Goal: Information Seeking & Learning: Learn about a topic

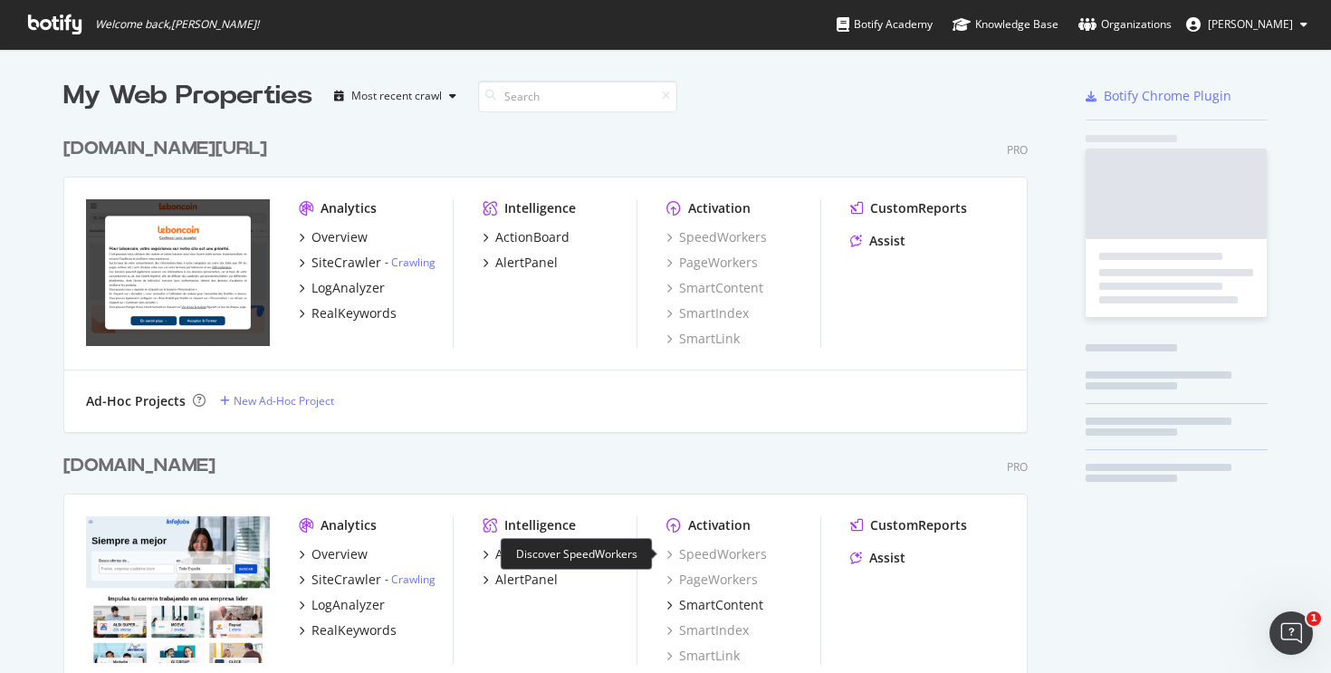
scroll to position [5401, 965]
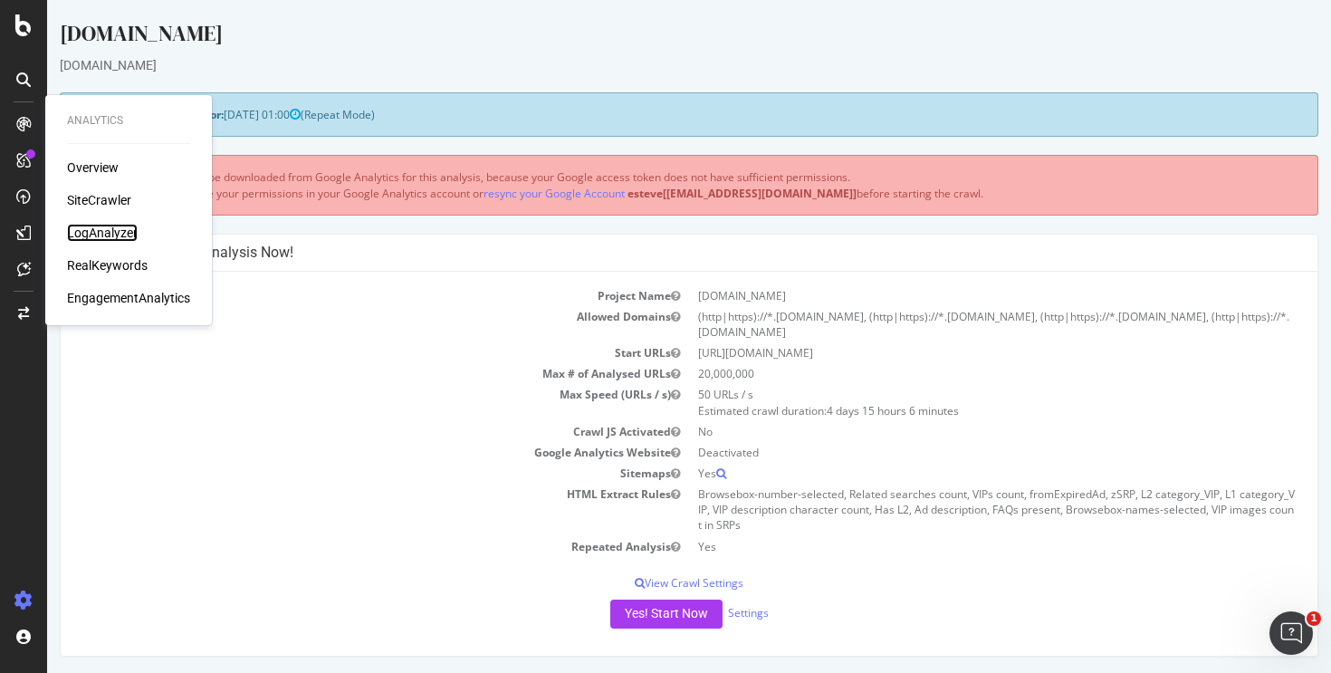
click at [90, 229] on div "LogAnalyzer" at bounding box center [102, 233] width 71 height 18
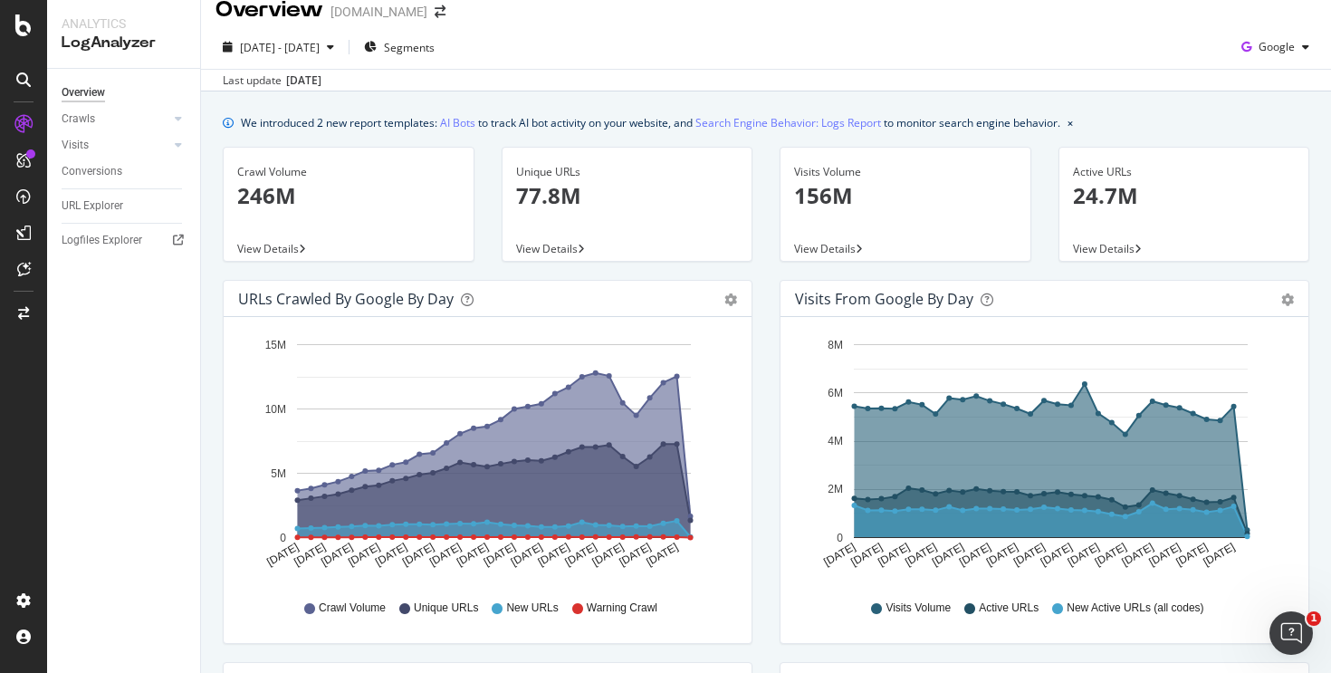
scroll to position [18, 0]
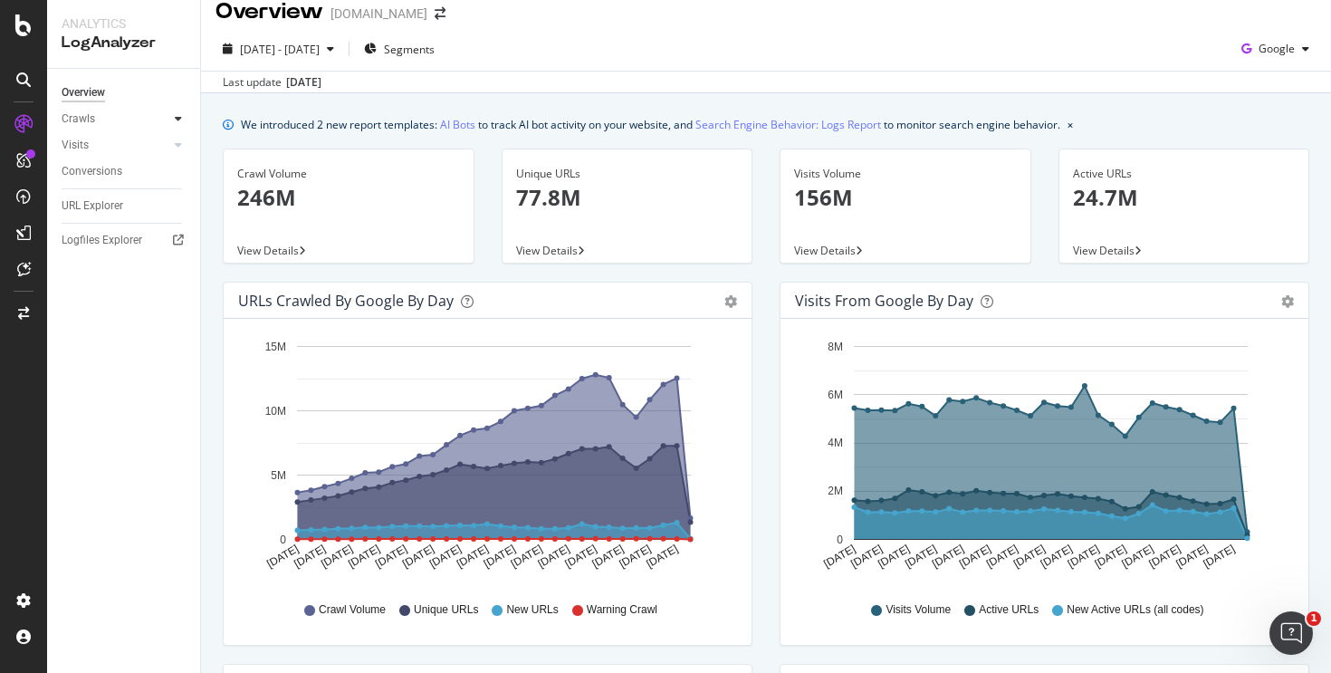
click at [177, 122] on icon at bounding box center [178, 118] width 7 height 11
click at [108, 207] on div "HTTP Codes" at bounding box center [101, 216] width 62 height 19
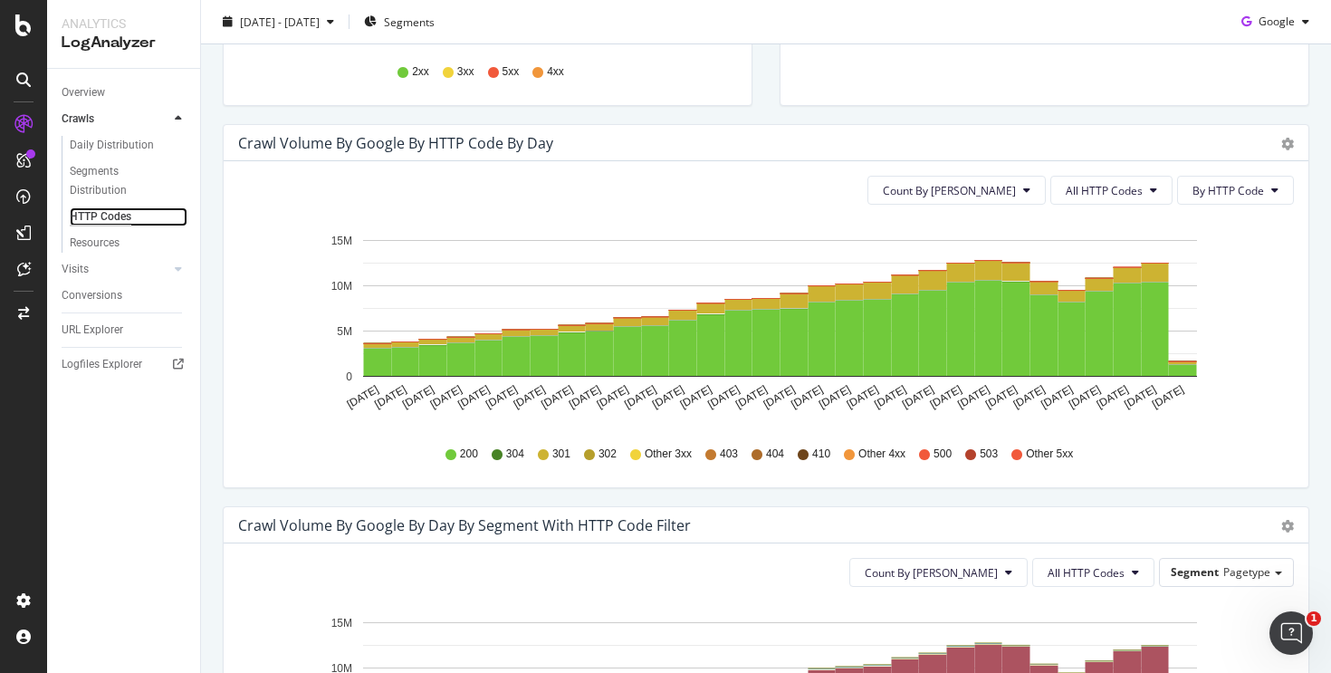
scroll to position [502, 0]
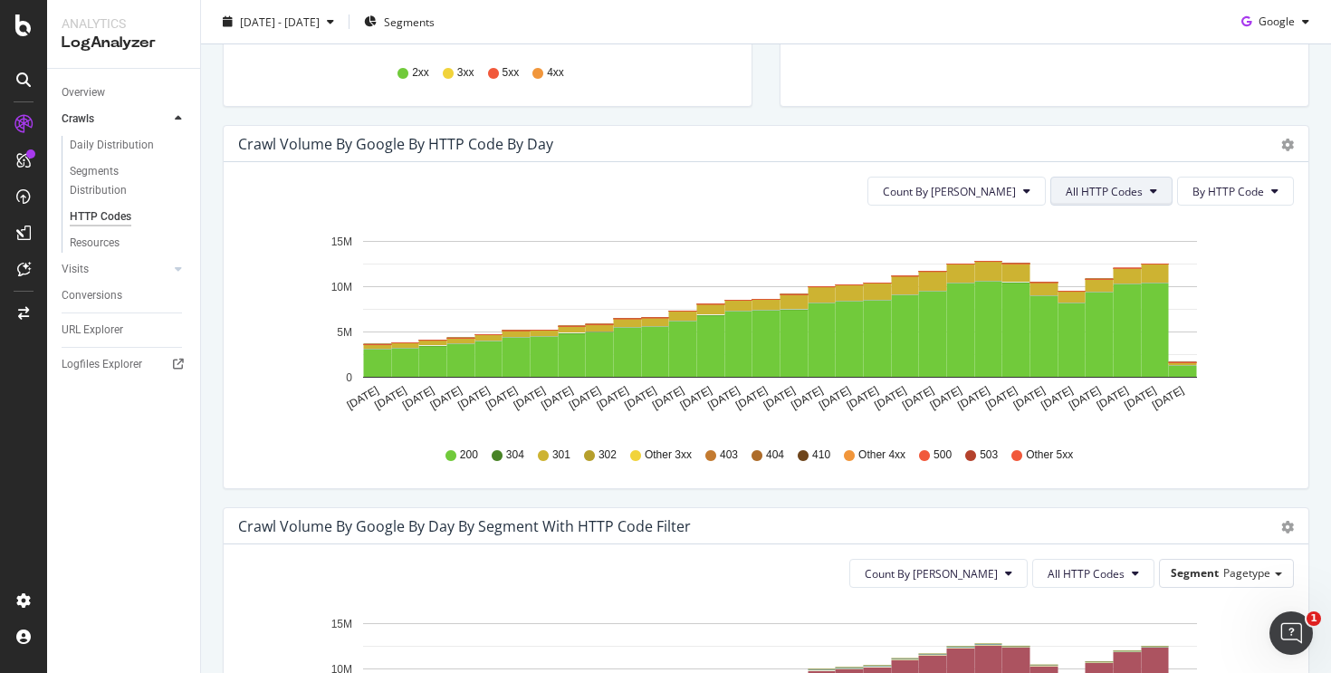
click at [1066, 196] on span "All HTTP Codes" at bounding box center [1104, 191] width 77 height 15
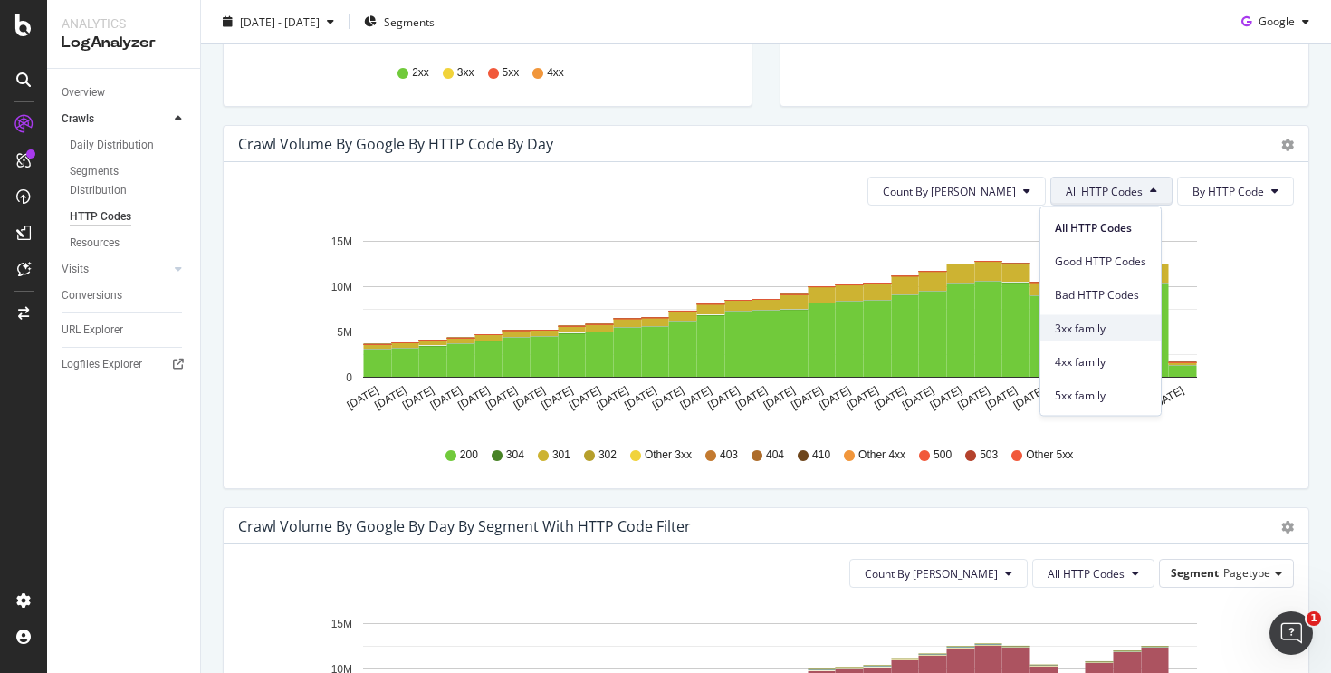
click at [1088, 324] on span "3xx family" at bounding box center [1100, 328] width 91 height 16
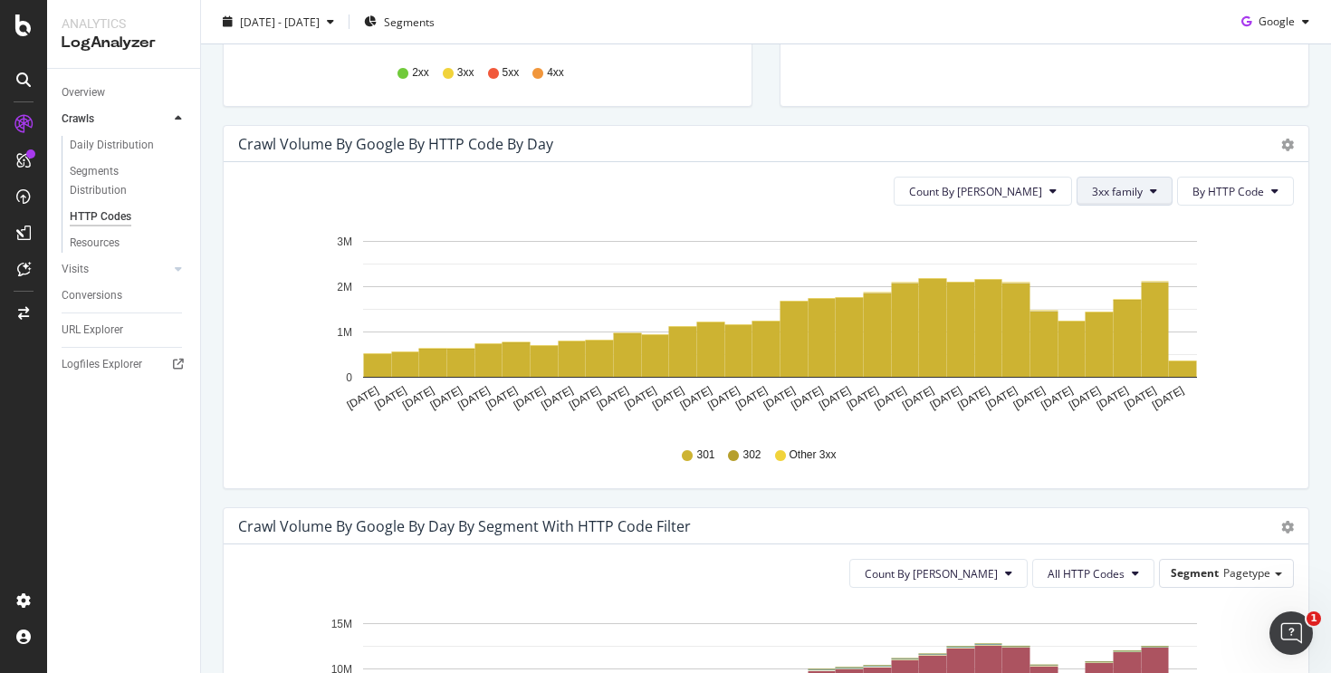
click at [1126, 189] on span "3xx family" at bounding box center [1117, 191] width 51 height 15
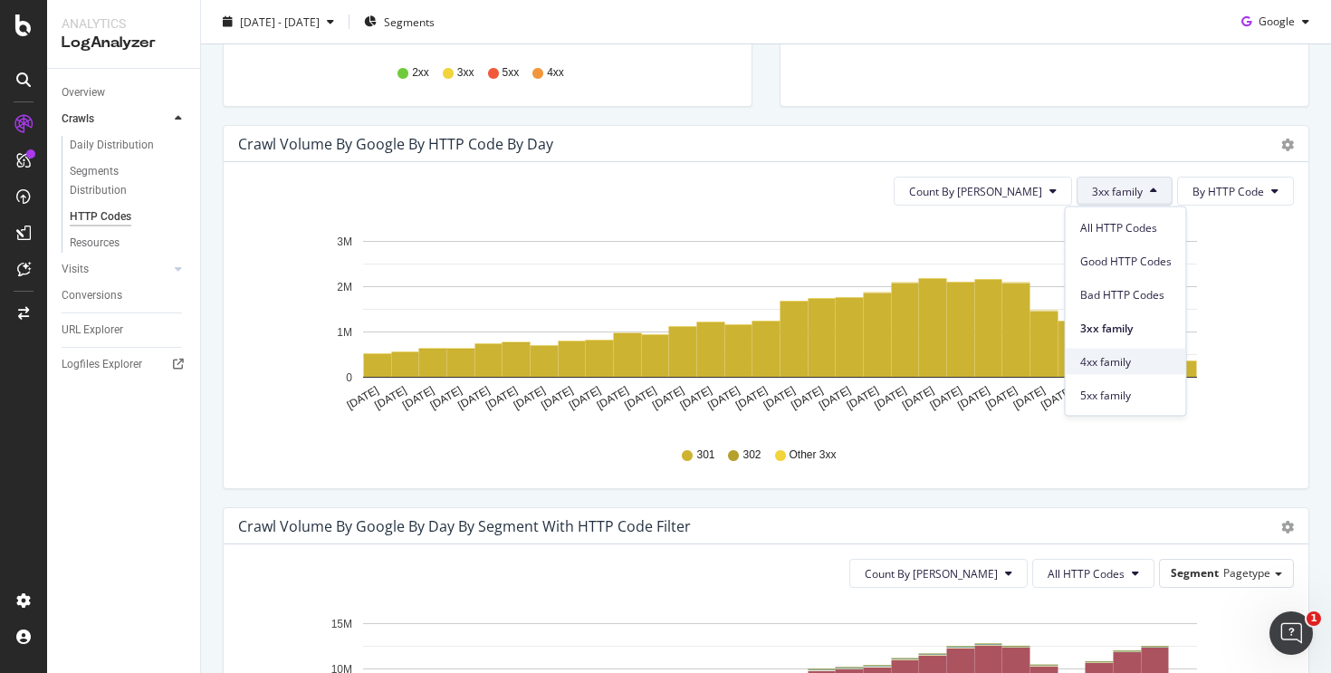
click at [1145, 359] on span "4xx family" at bounding box center [1125, 361] width 91 height 16
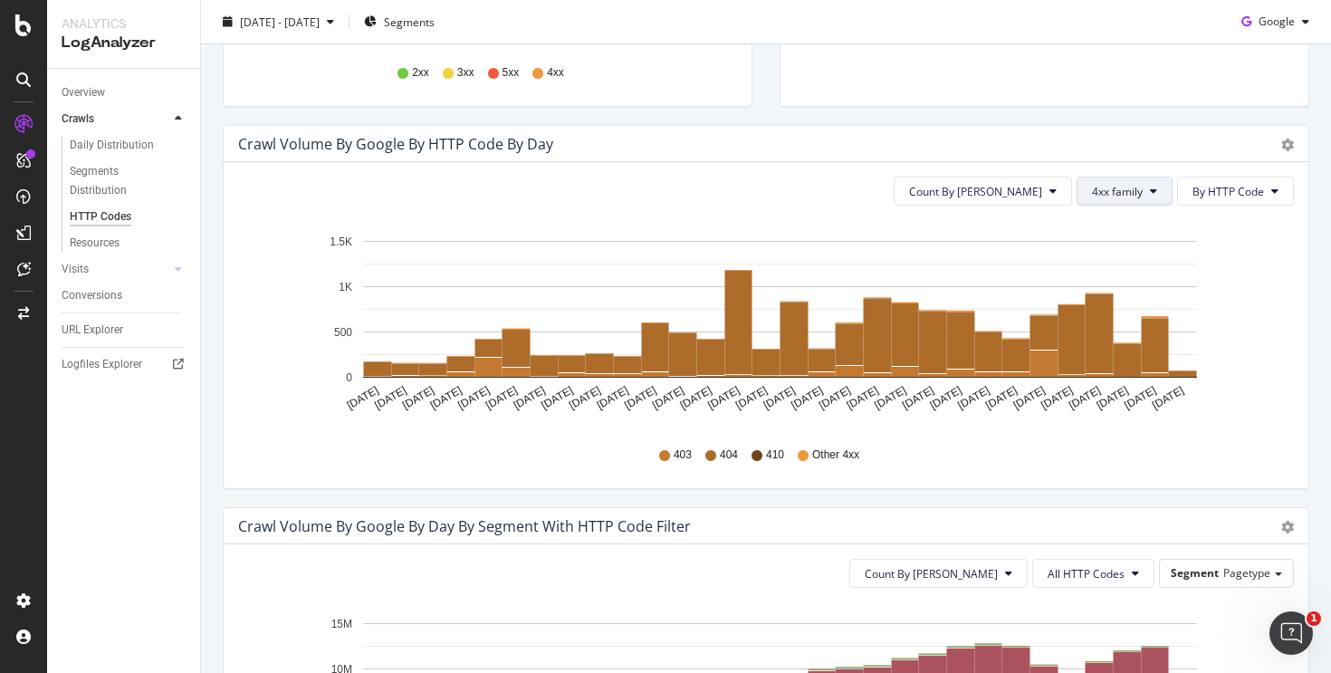
click at [1133, 186] on button "4xx family" at bounding box center [1125, 191] width 96 height 29
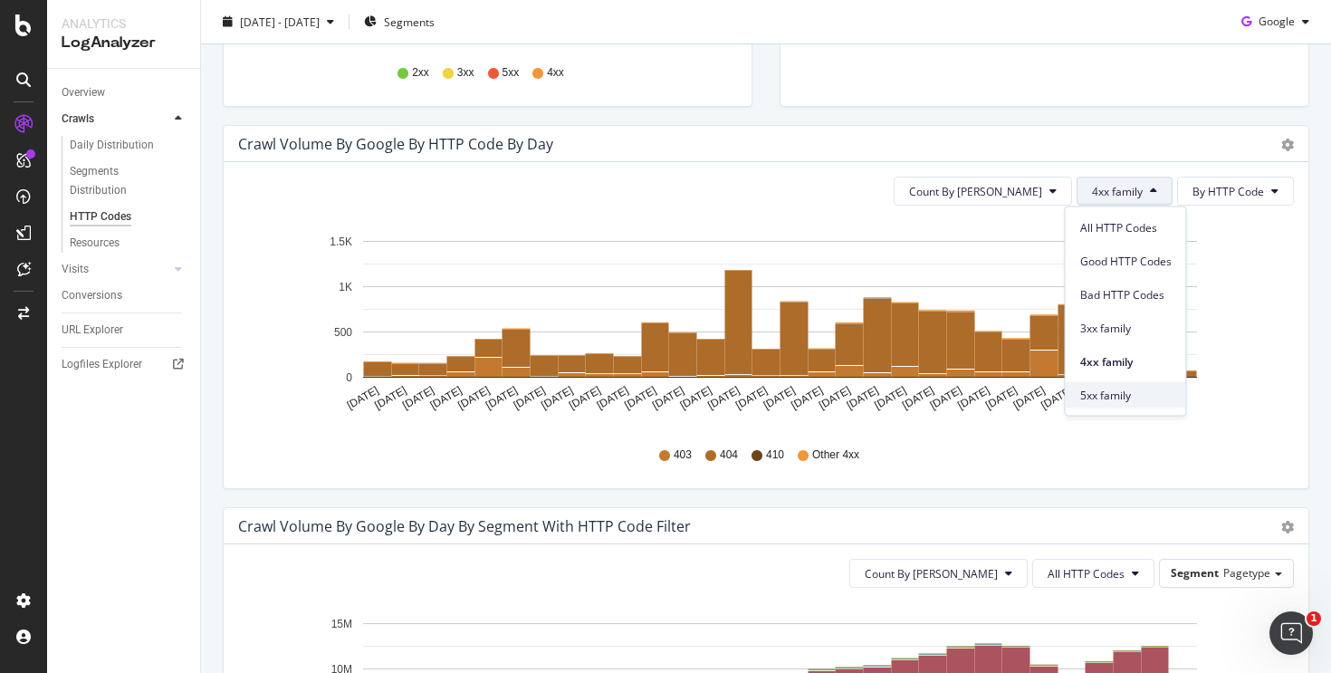
click at [1139, 397] on span "5xx family" at bounding box center [1125, 395] width 91 height 16
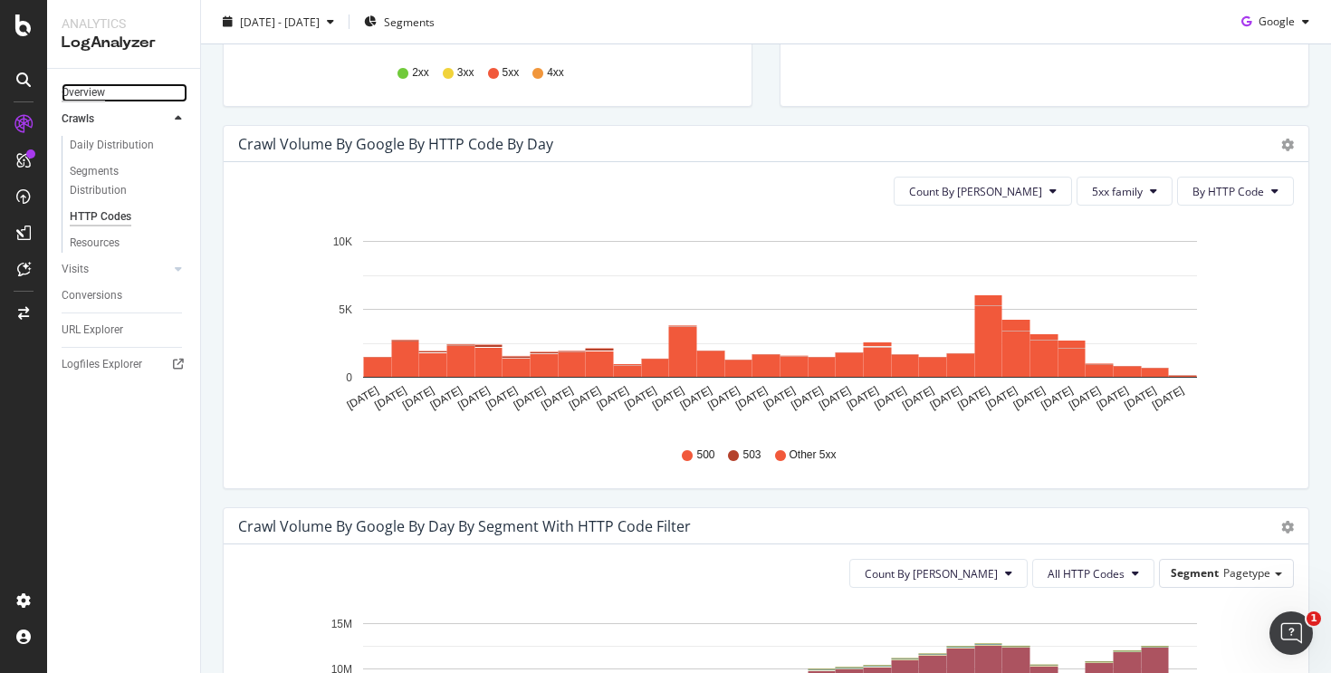
click at [92, 93] on div "Overview" at bounding box center [83, 92] width 43 height 19
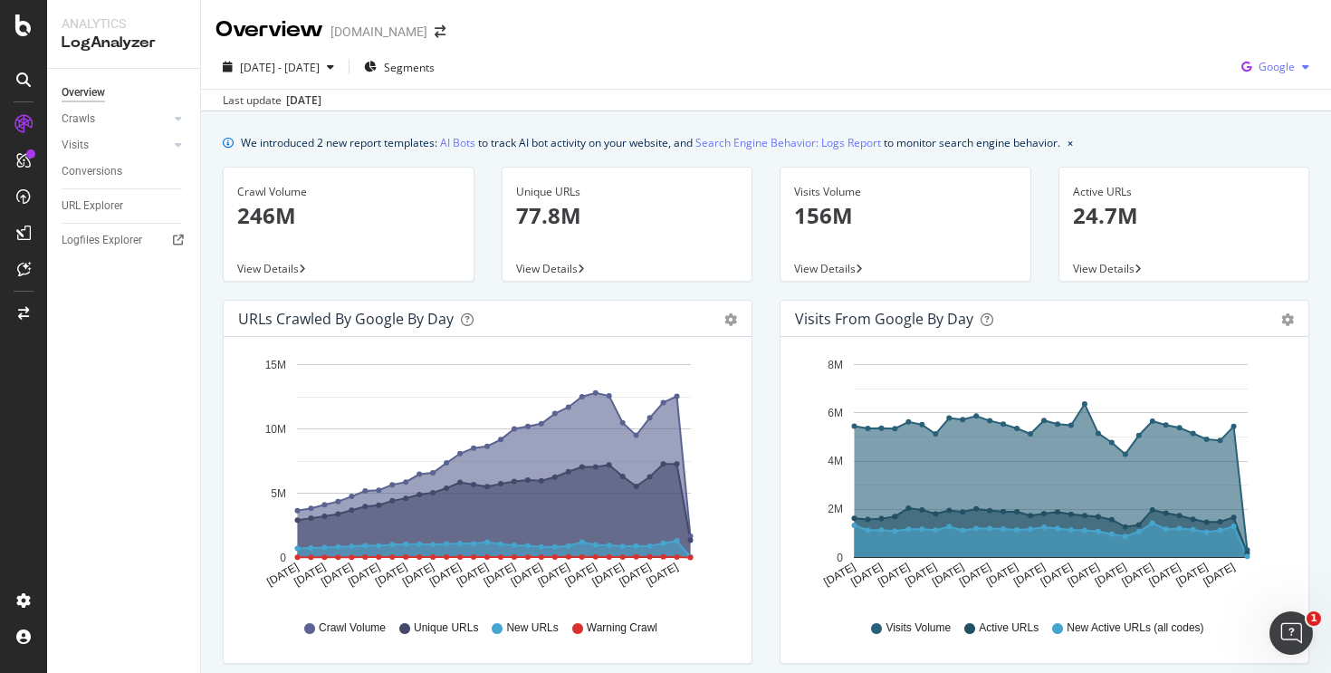
click at [1259, 69] on span "Google" at bounding box center [1277, 66] width 36 height 15
click at [1272, 167] on span "OpenAI" at bounding box center [1276, 170] width 67 height 16
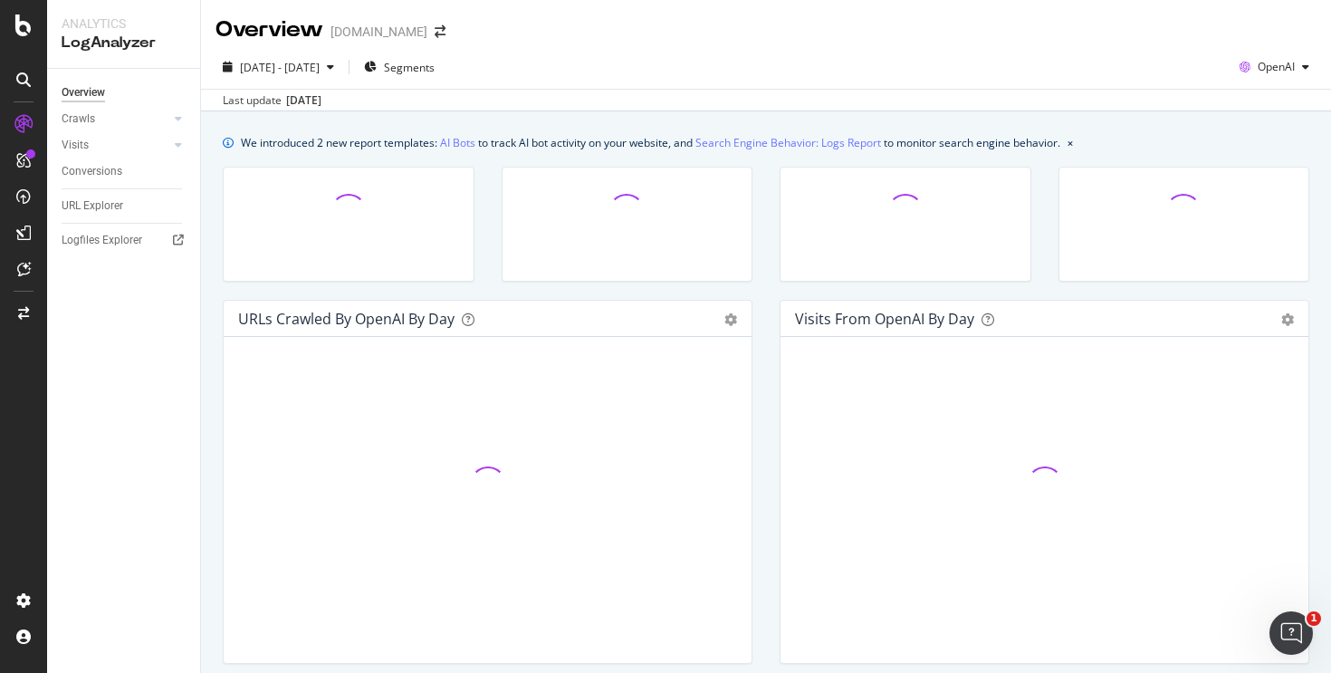
click at [570, 47] on div "2025 Aug. 31st - Sep. 29th Segments OpenAI Last update Sep. 29, 2025" at bounding box center [766, 78] width 1130 height 66
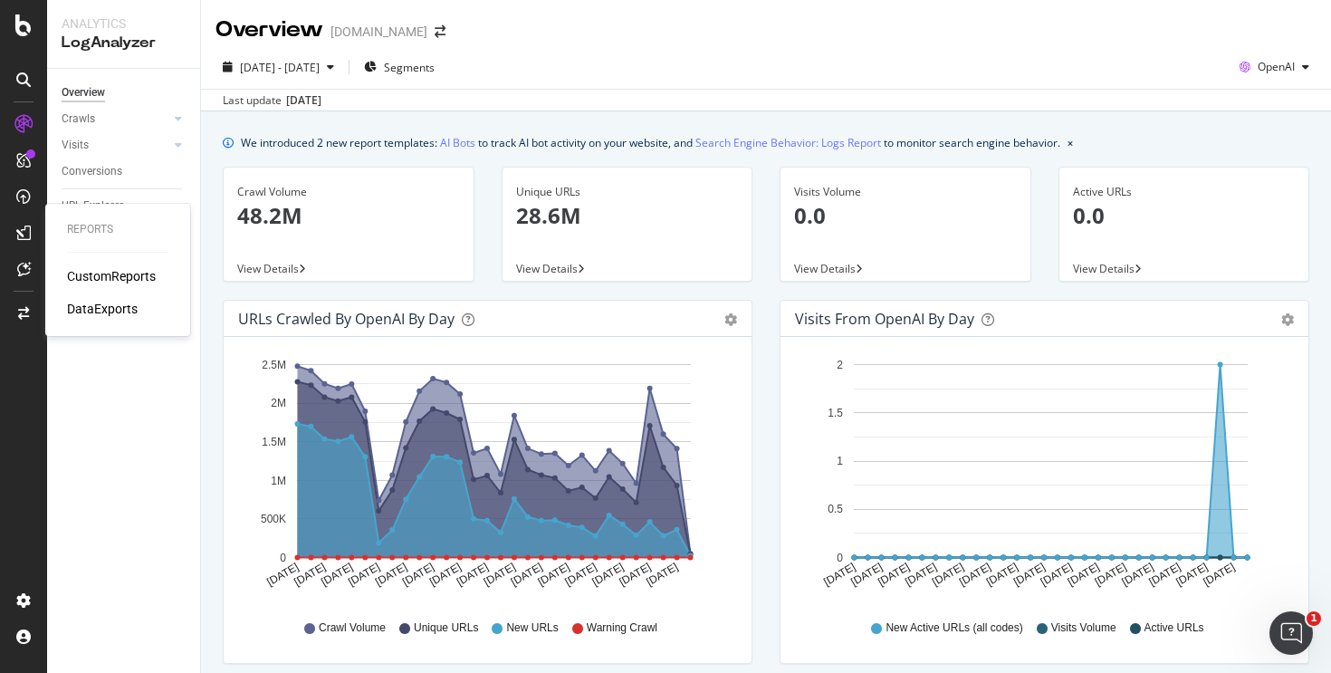
click at [88, 266] on div "Reports CustomReports DataExports" at bounding box center [118, 269] width 130 height 125
click at [88, 273] on div "CustomReports" at bounding box center [111, 276] width 89 height 18
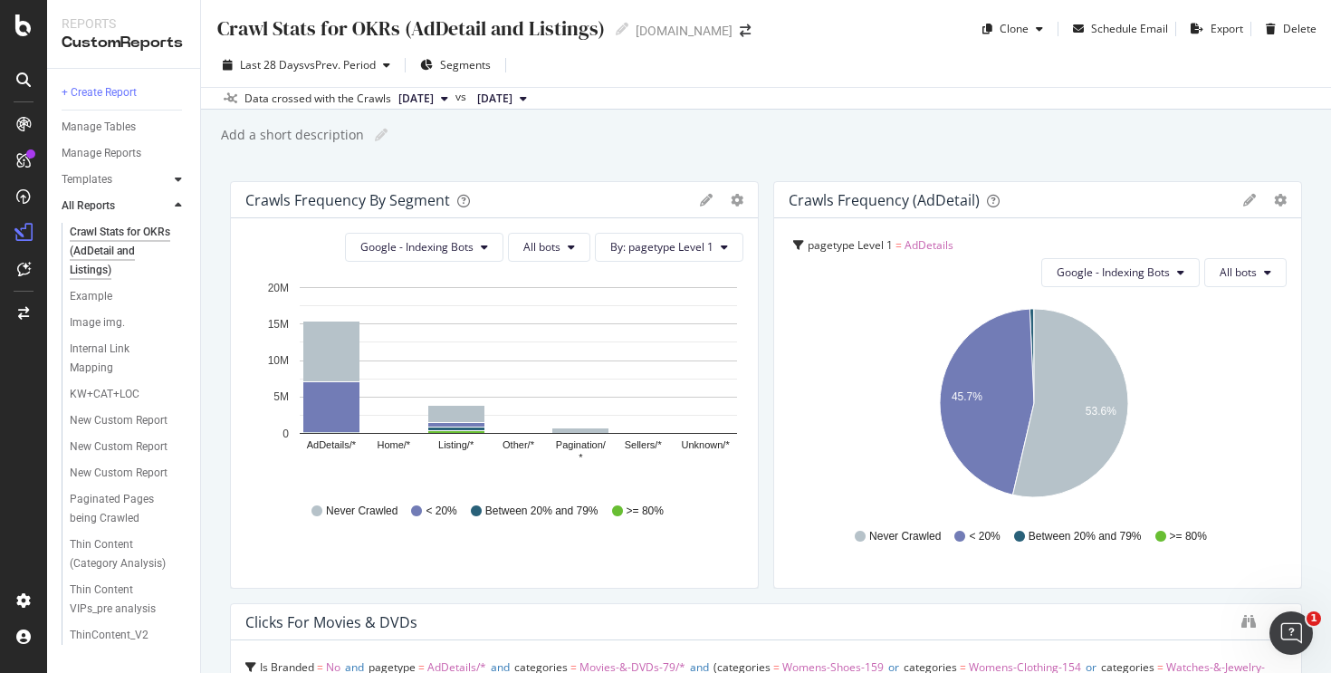
click at [184, 178] on div at bounding box center [178, 179] width 18 height 18
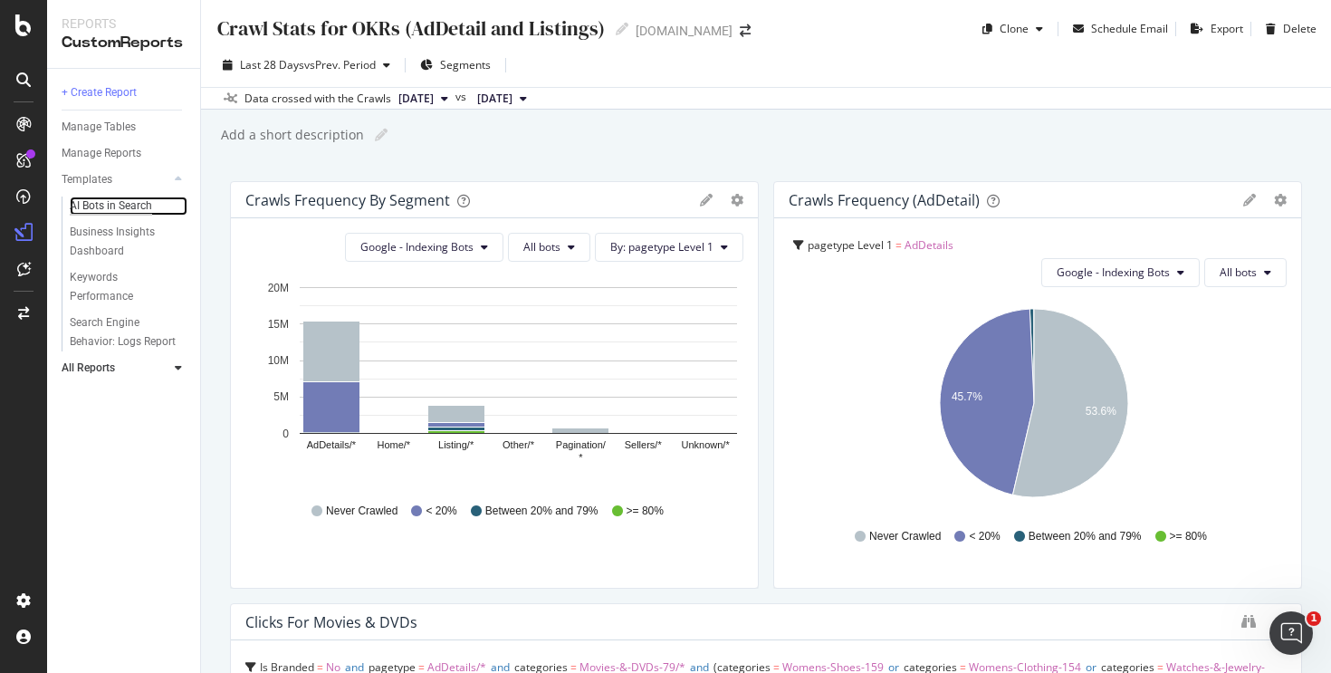
click at [114, 199] on div "AI Bots in Search" at bounding box center [111, 205] width 82 height 19
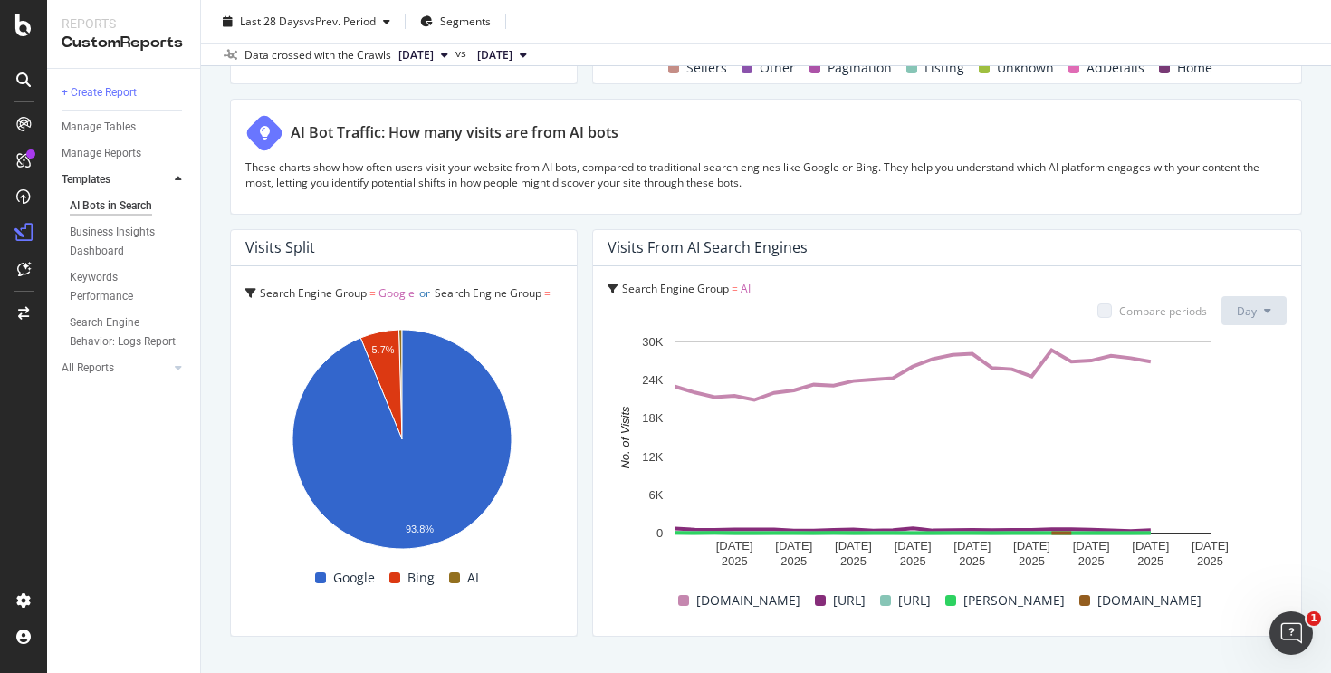
scroll to position [3169, 0]
